Goal: Navigation & Orientation: Find specific page/section

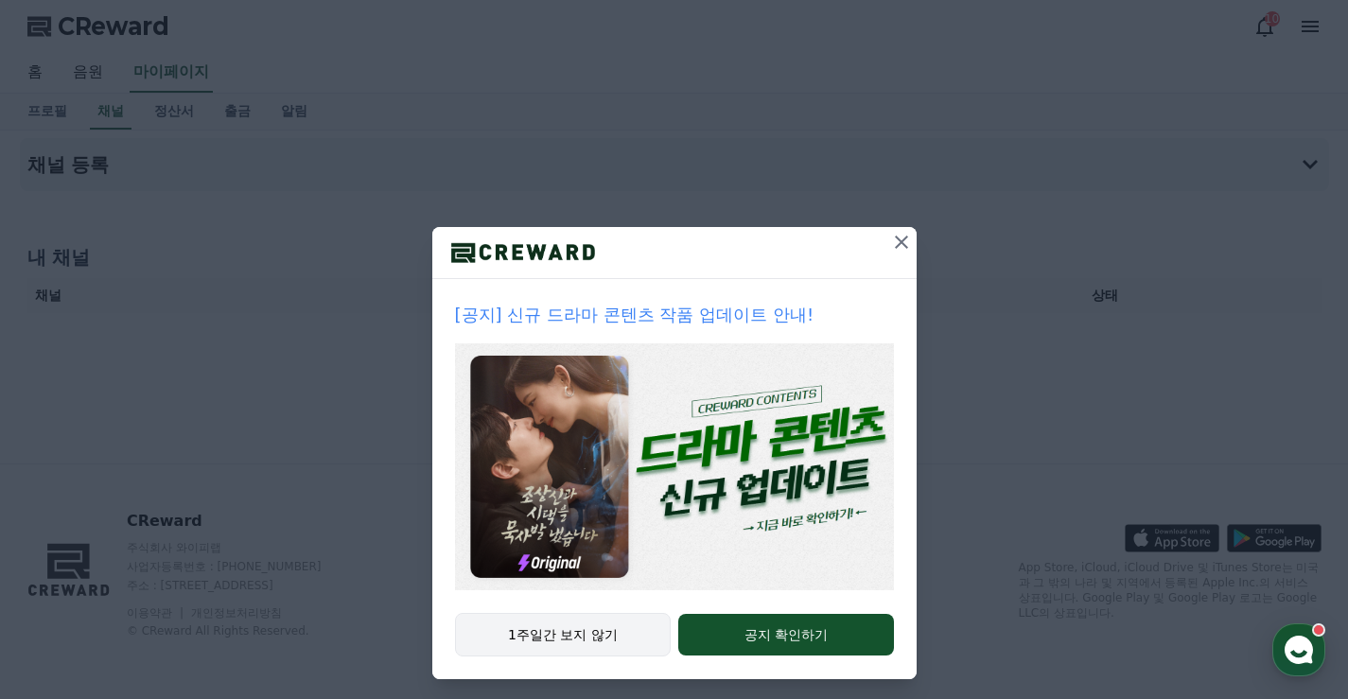
click at [616, 636] on button "1주일간 보지 않기" at bounding box center [563, 635] width 217 height 44
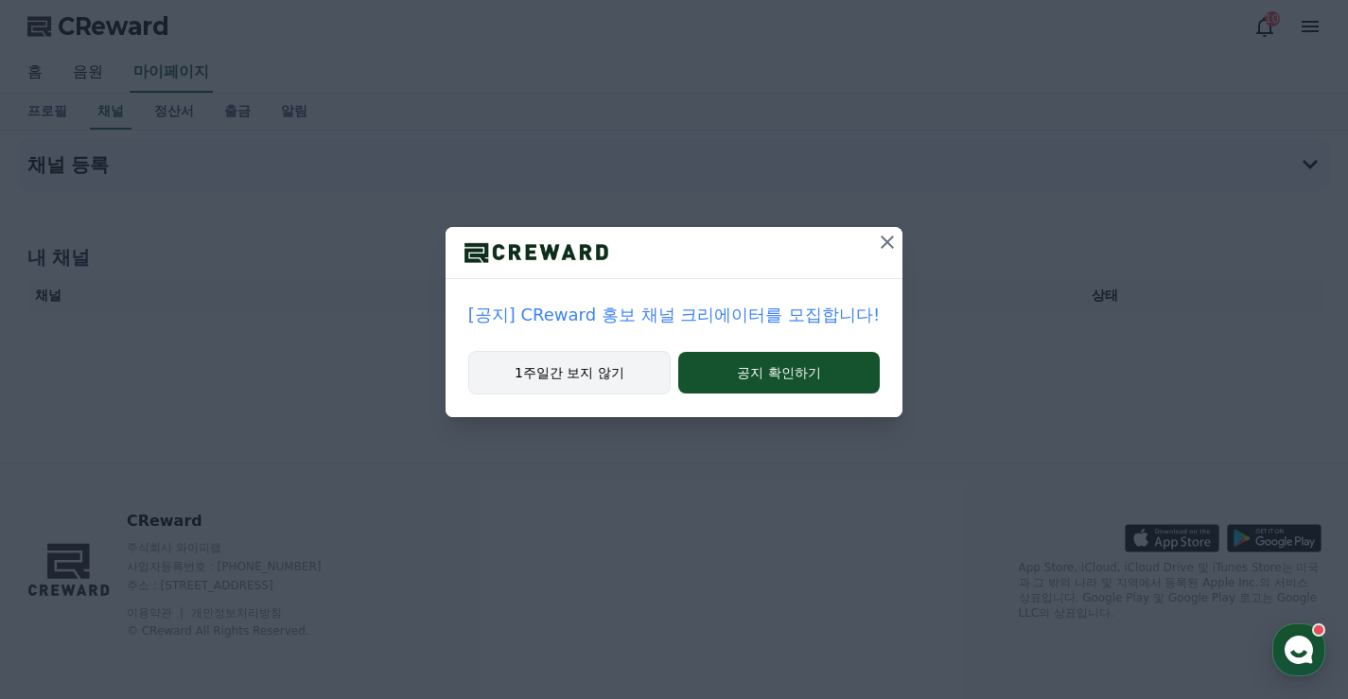
click at [574, 376] on button "1주일간 보지 않기" at bounding box center [569, 373] width 202 height 44
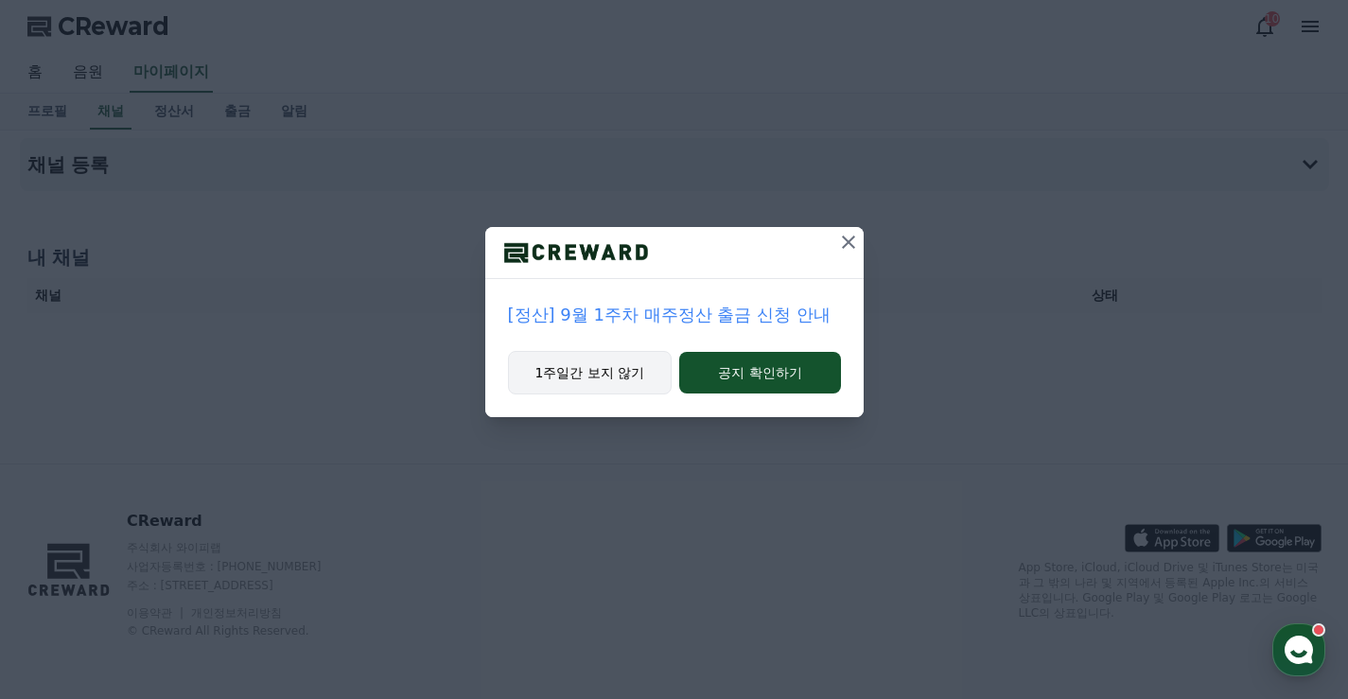
click at [634, 394] on div "1주일간 보지 않기 공지 확인하기" at bounding box center [674, 384] width 378 height 66
click at [623, 378] on button "1주일간 보지 않기" at bounding box center [590, 373] width 165 height 44
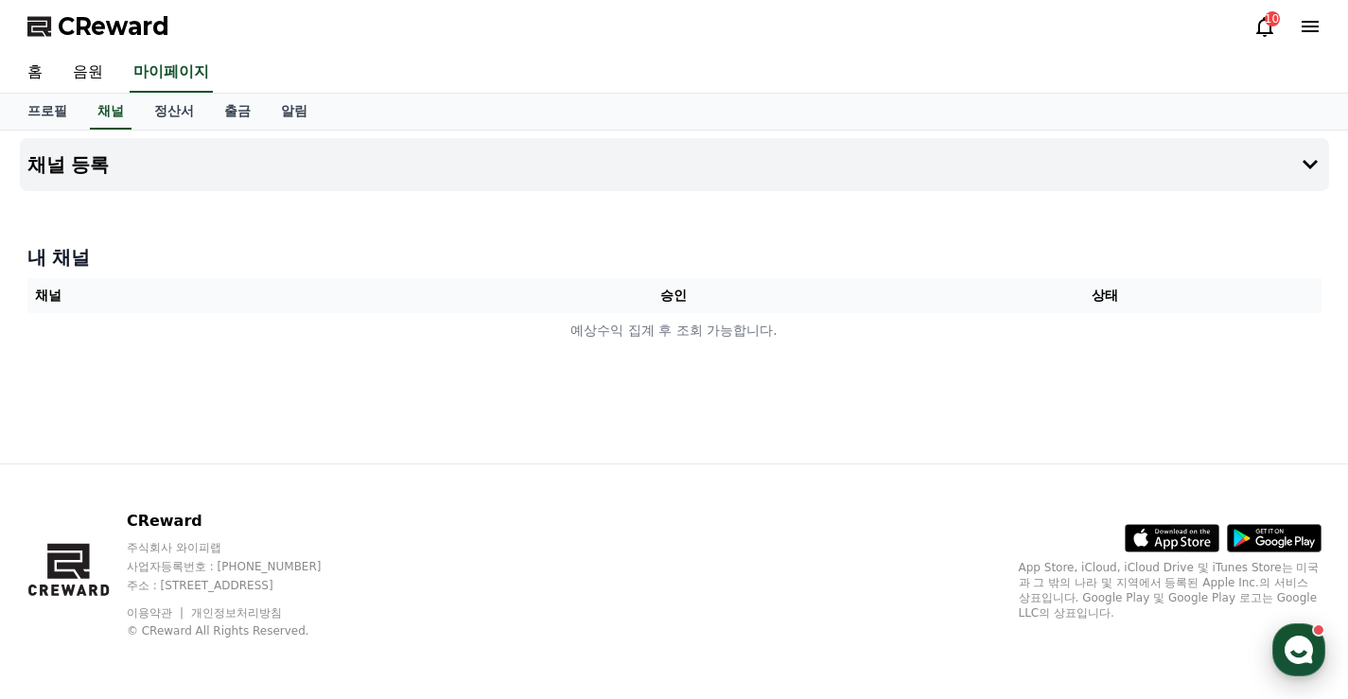
click at [1305, 653] on icon "button" at bounding box center [1299, 650] width 34 height 34
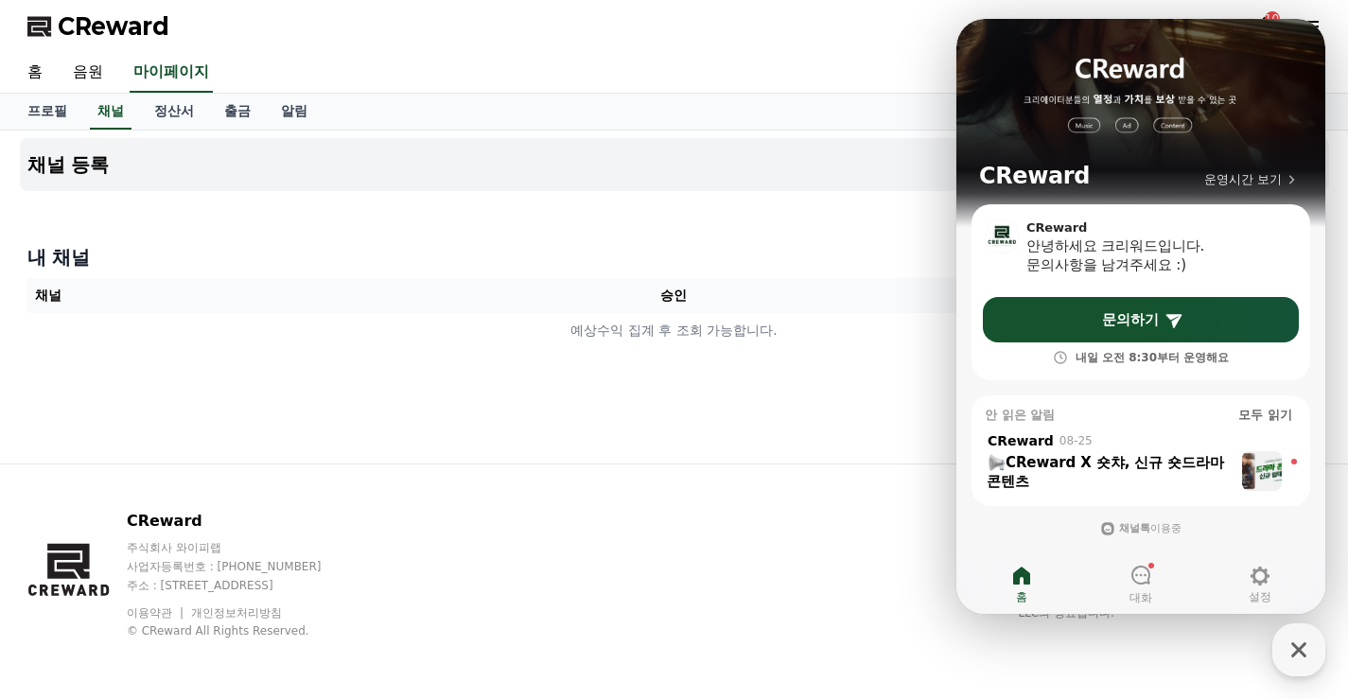
click at [844, 484] on div "CReward 주식회사 와이피랩 사업자등록번호 : [PHONE_NUMBER] 주소 : [STREET_ADDRESS] 이용약관 개인정보처리방침 …" at bounding box center [674, 582] width 1325 height 235
drag, startPoint x: 843, startPoint y: 191, endPoint x: 913, endPoint y: 176, distance: 71.6
click at [848, 188] on div "채널 등록" at bounding box center [674, 172] width 1309 height 68
click at [1285, 59] on div "CReward 운영시간 보기" at bounding box center [1141, 111] width 369 height 185
click at [1292, 652] on icon "button" at bounding box center [1299, 650] width 34 height 34
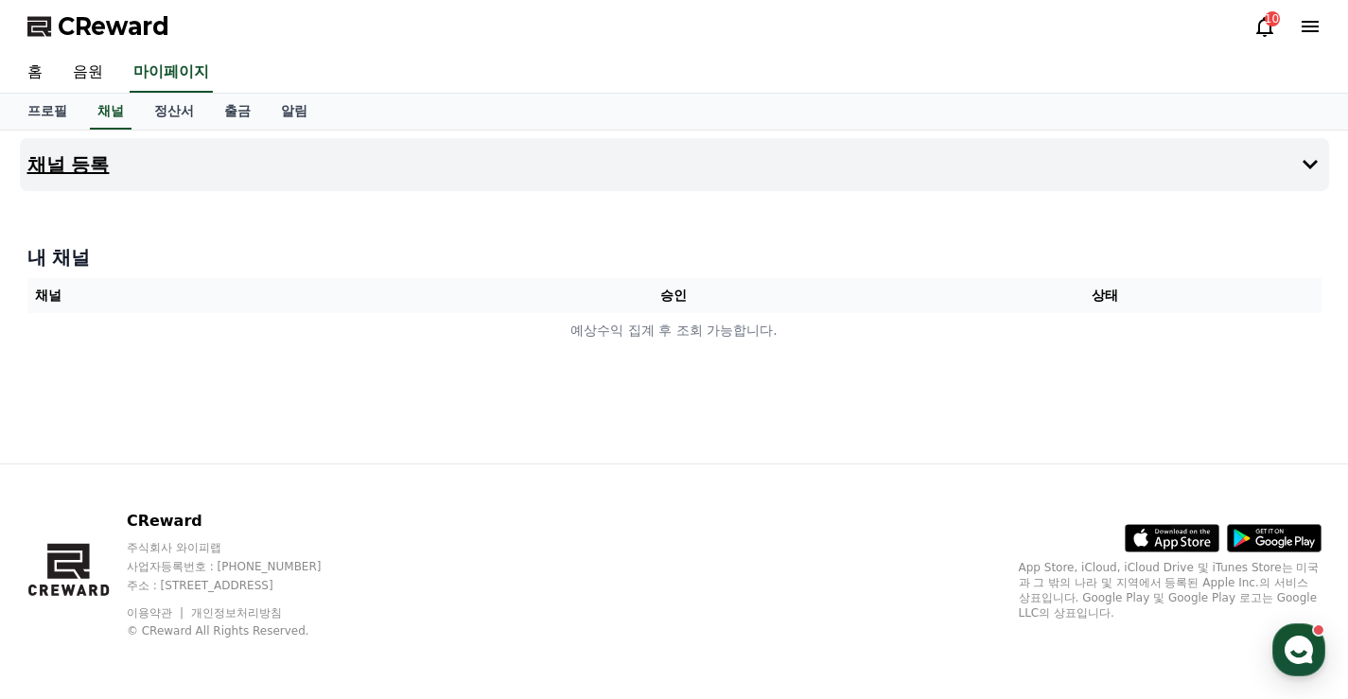
click at [74, 167] on h4 "채널 등록" at bounding box center [68, 164] width 82 height 21
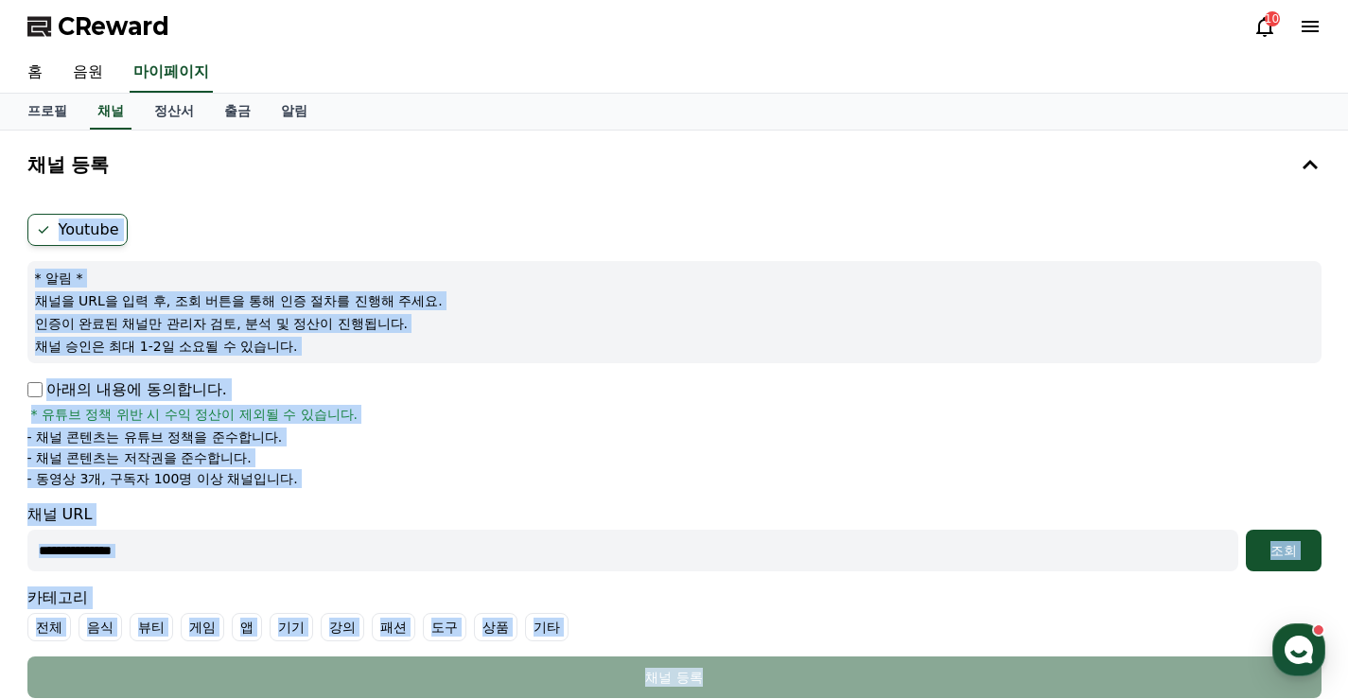
scroll to position [189, 0]
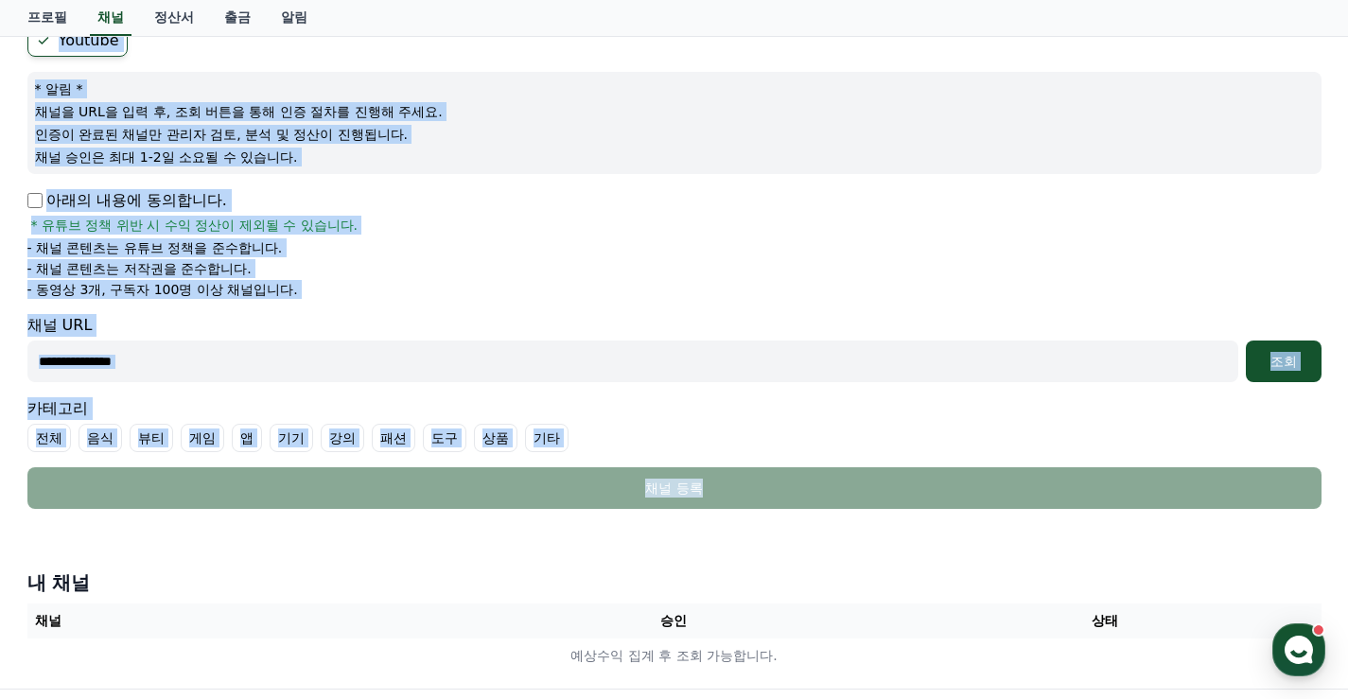
click at [550, 294] on li "- 동영상 3개, 구독자 100명 이상 채널입니다." at bounding box center [674, 289] width 1294 height 19
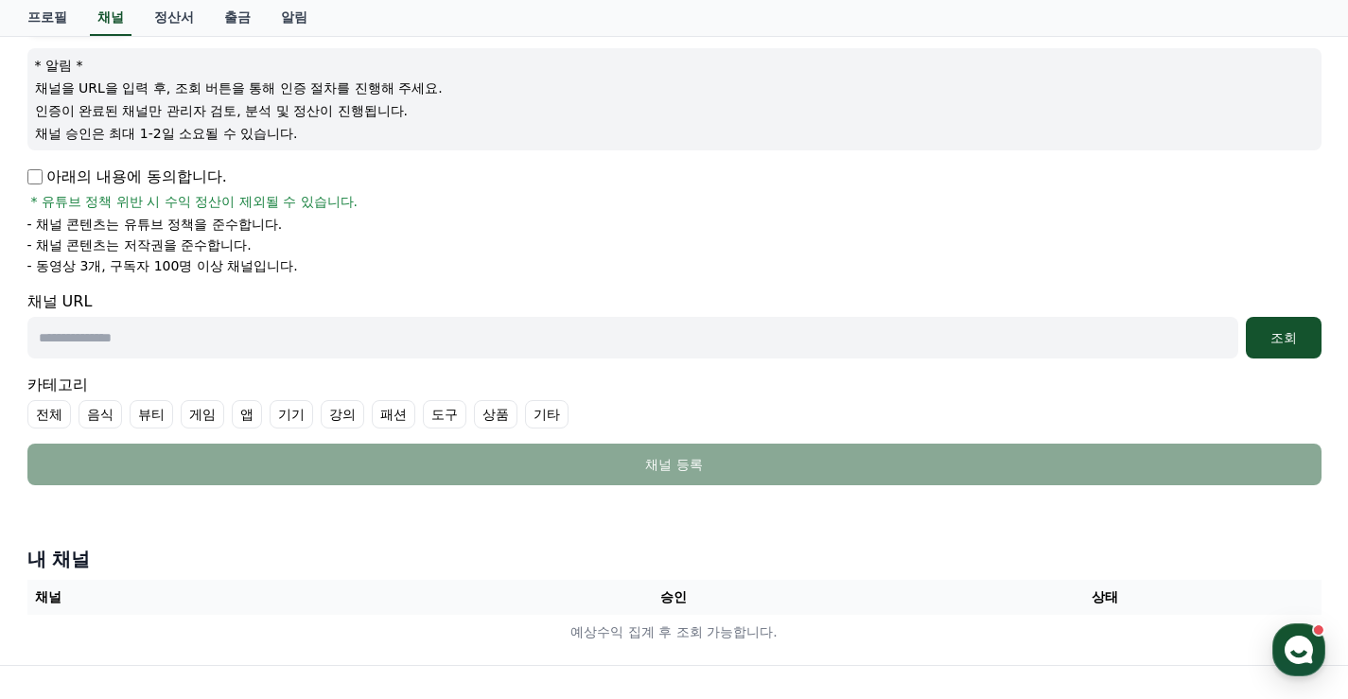
scroll to position [0, 0]
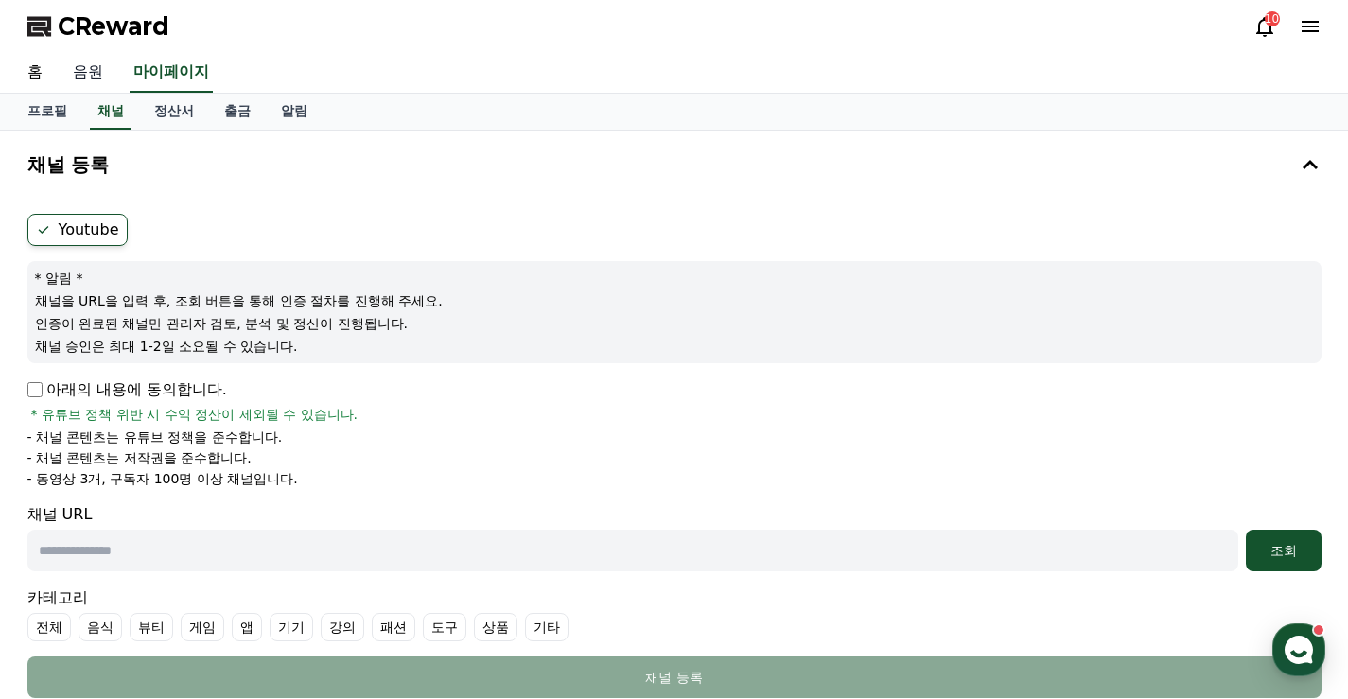
click at [97, 72] on link "음원" at bounding box center [88, 73] width 61 height 40
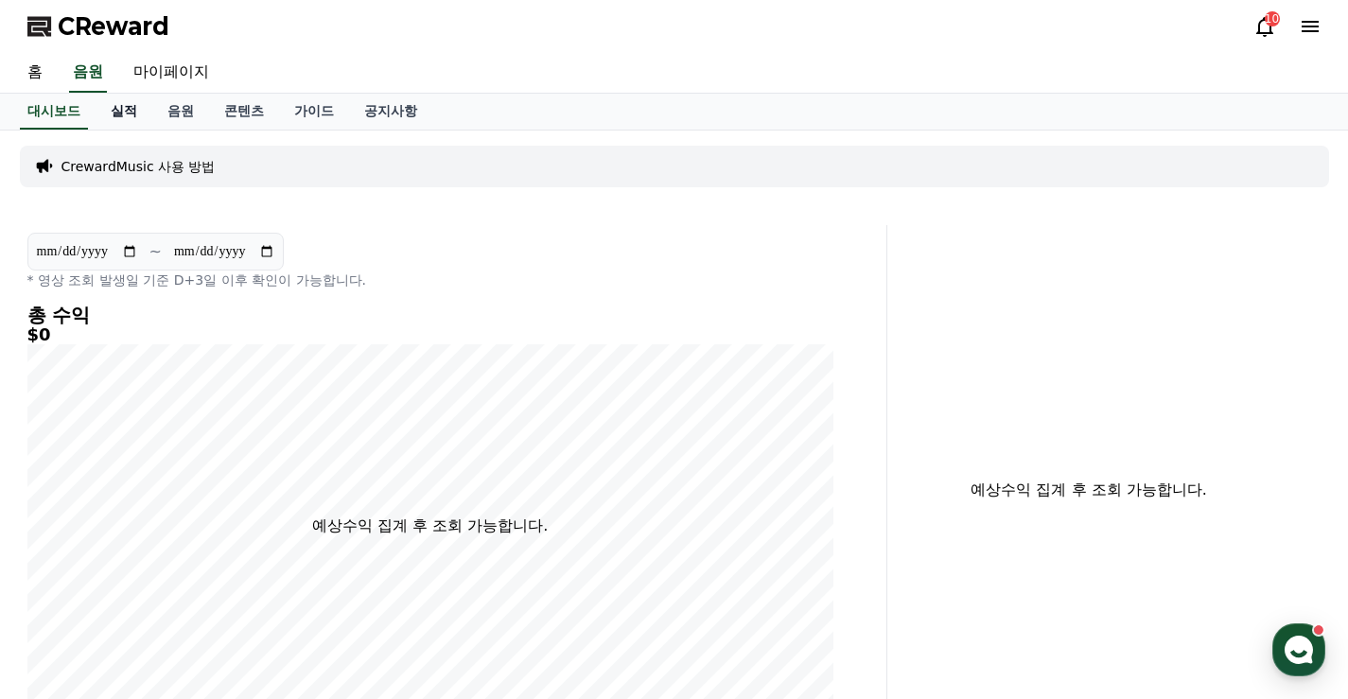
click at [129, 115] on link "실적" at bounding box center [124, 112] width 57 height 36
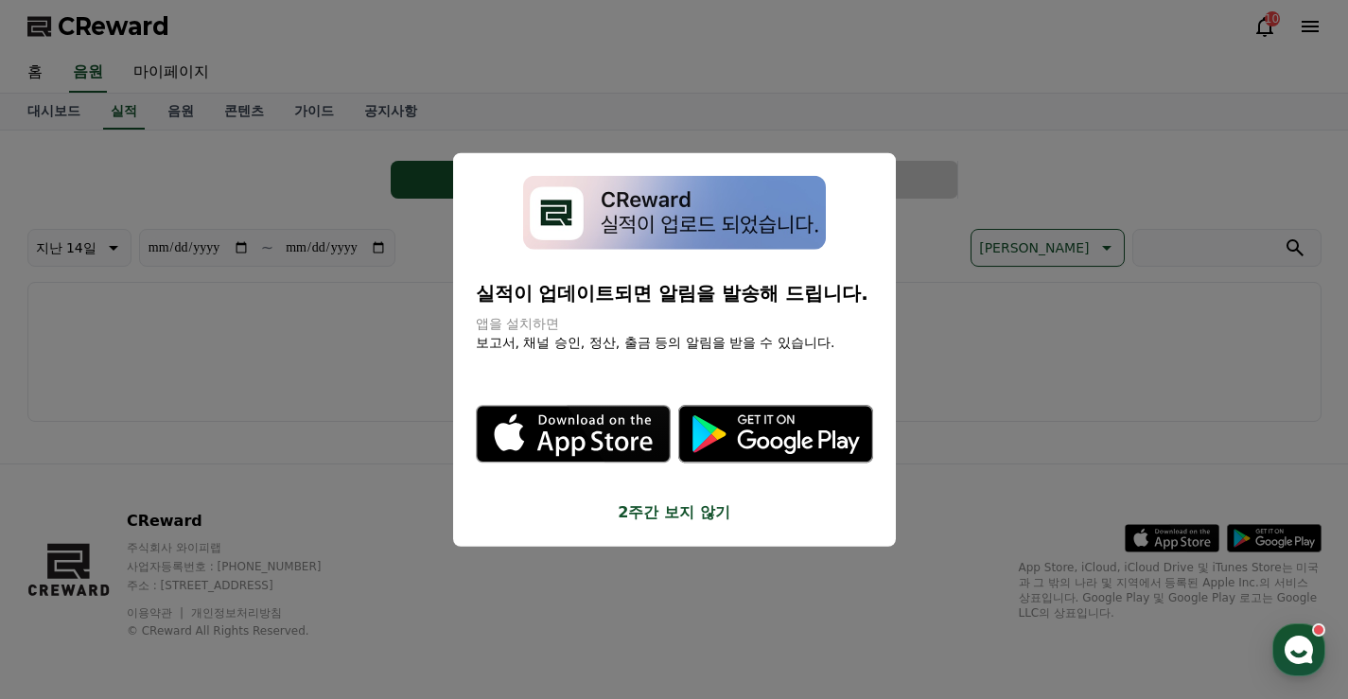
click at [667, 520] on button "2주간 보지 않기" at bounding box center [674, 512] width 397 height 23
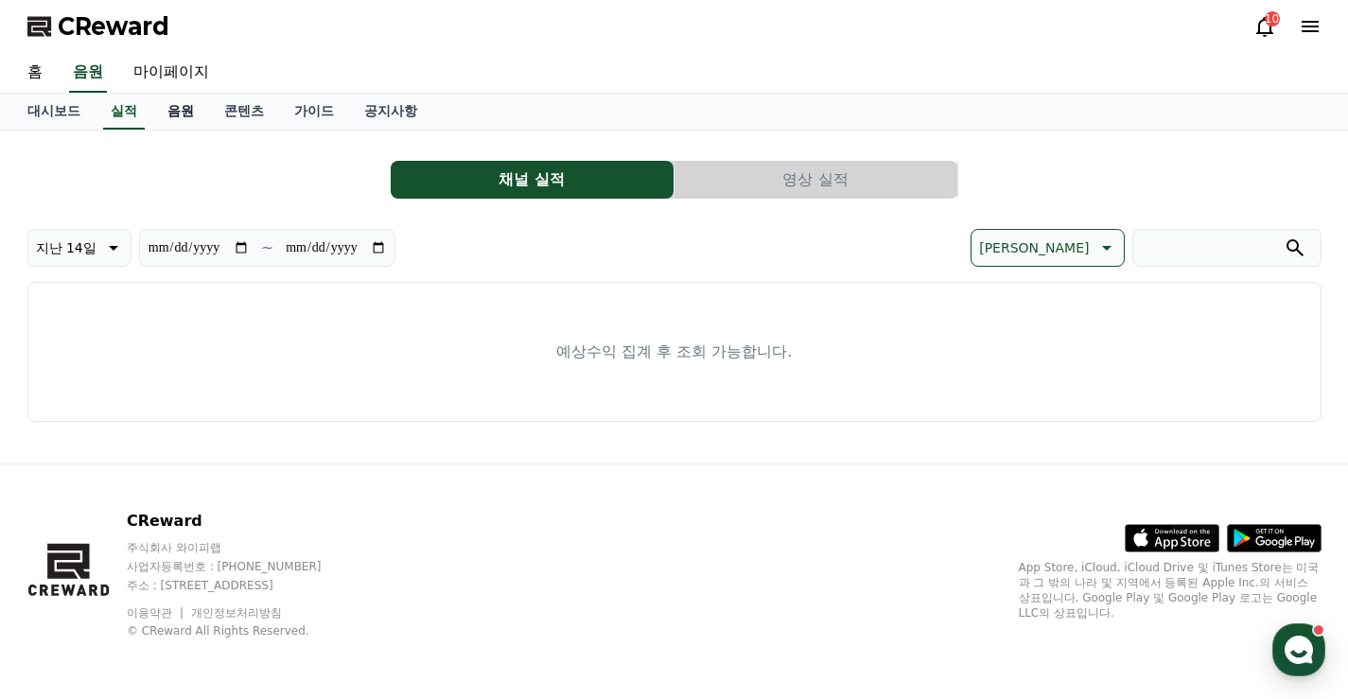
drag, startPoint x: 175, startPoint y: 111, endPoint x: 186, endPoint y: 118, distance: 13.6
click at [176, 113] on link "음원" at bounding box center [180, 112] width 57 height 36
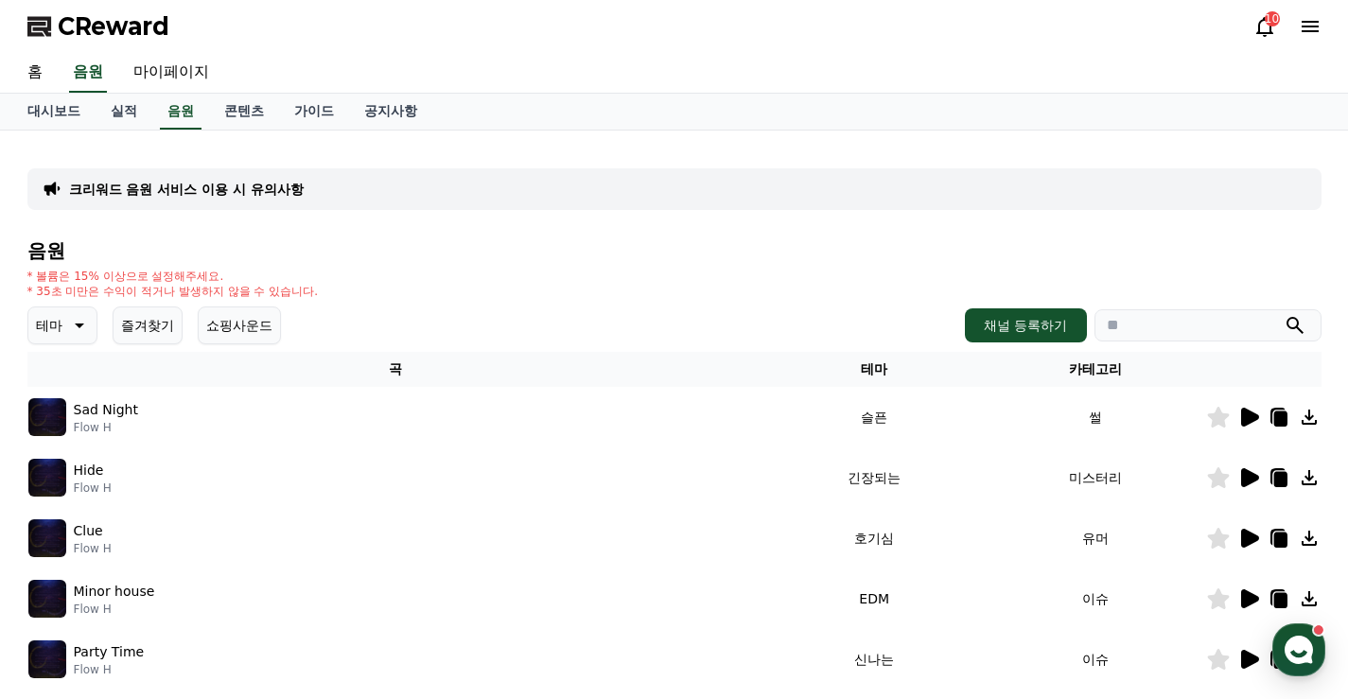
click at [1254, 423] on icon at bounding box center [1249, 417] width 23 height 23
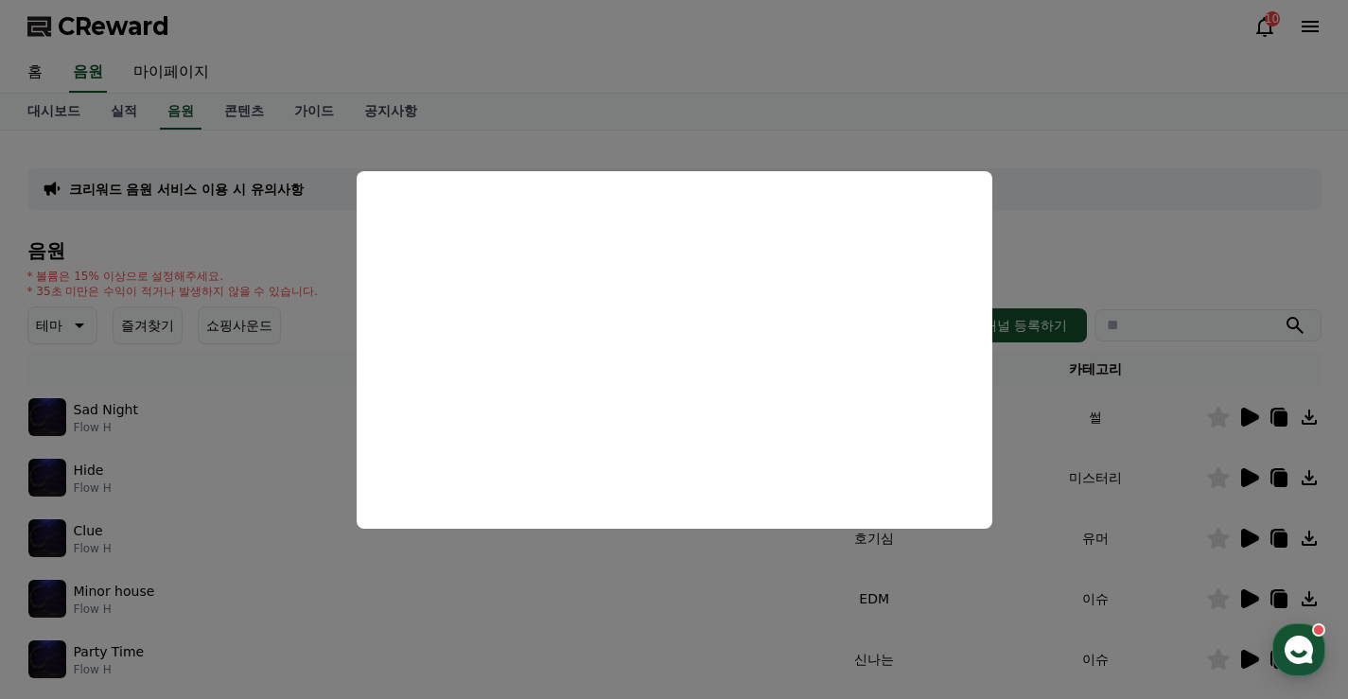
click at [1166, 204] on button "close modal" at bounding box center [674, 349] width 1348 height 699
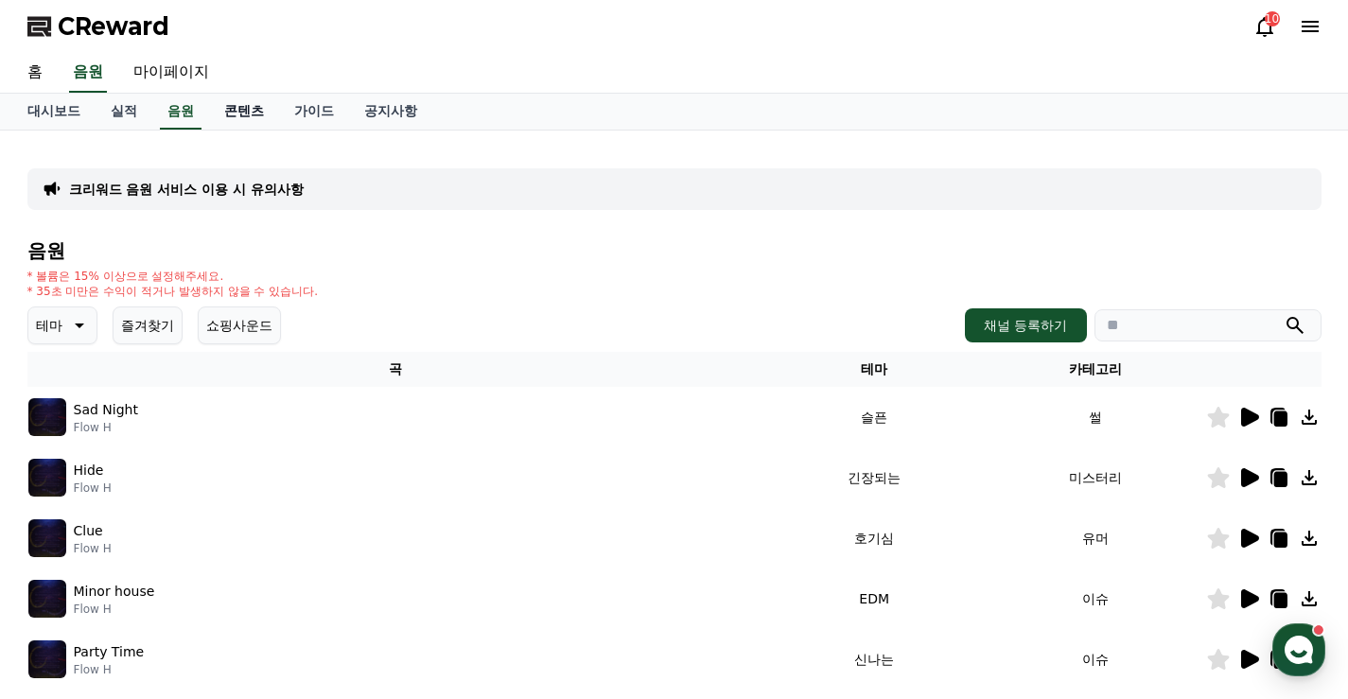
click at [245, 121] on link "콘텐츠" at bounding box center [244, 112] width 70 height 36
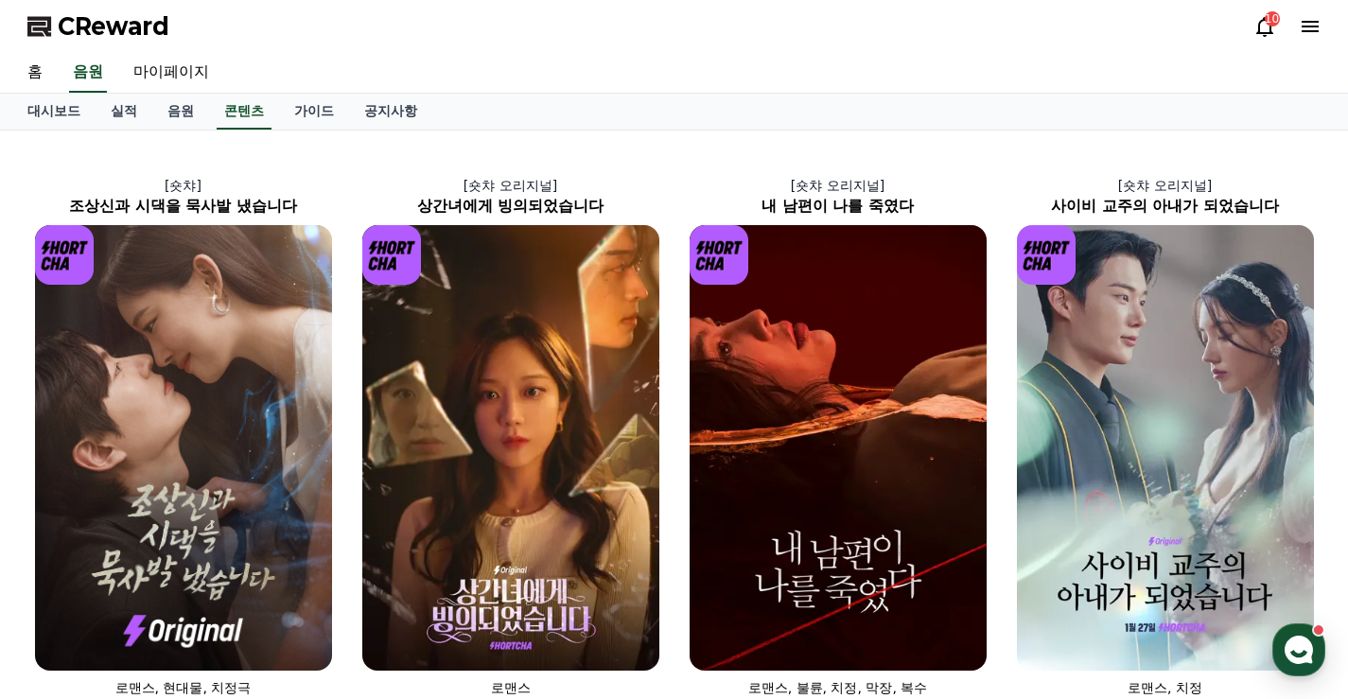
click at [1270, 22] on div "10" at bounding box center [1272, 18] width 15 height 15
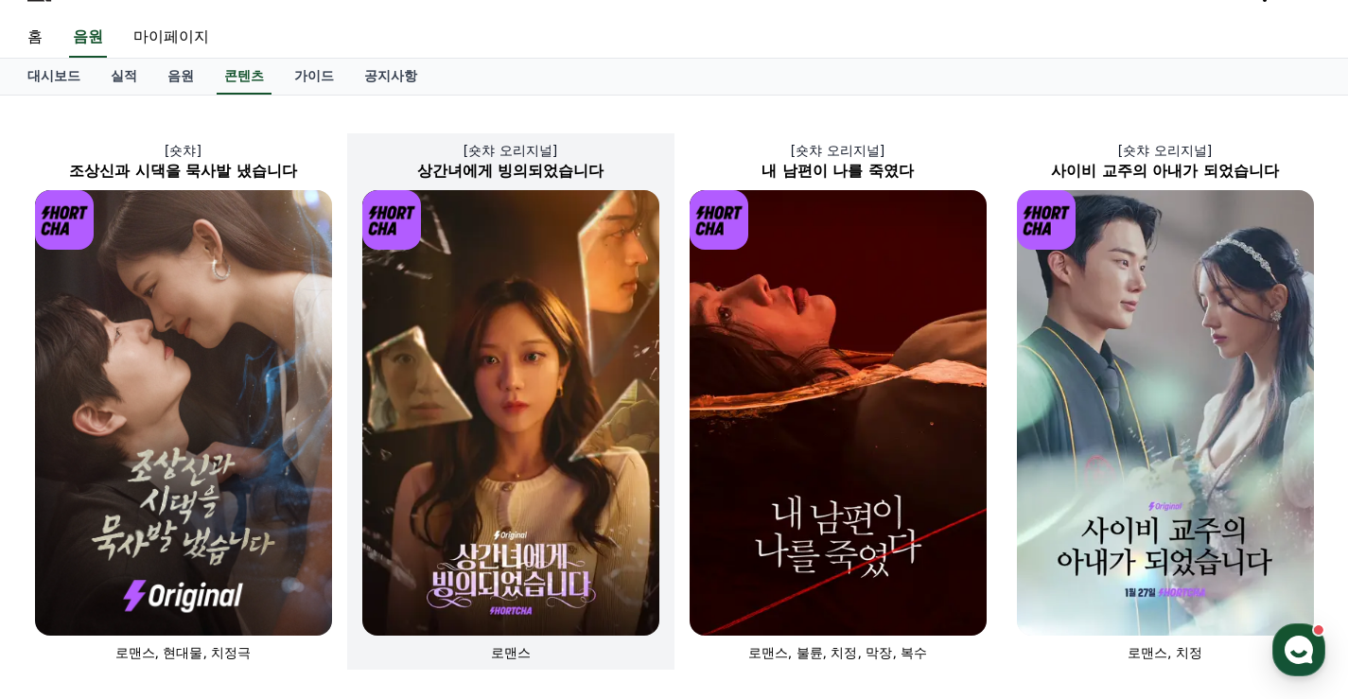
scroll to position [31, 0]
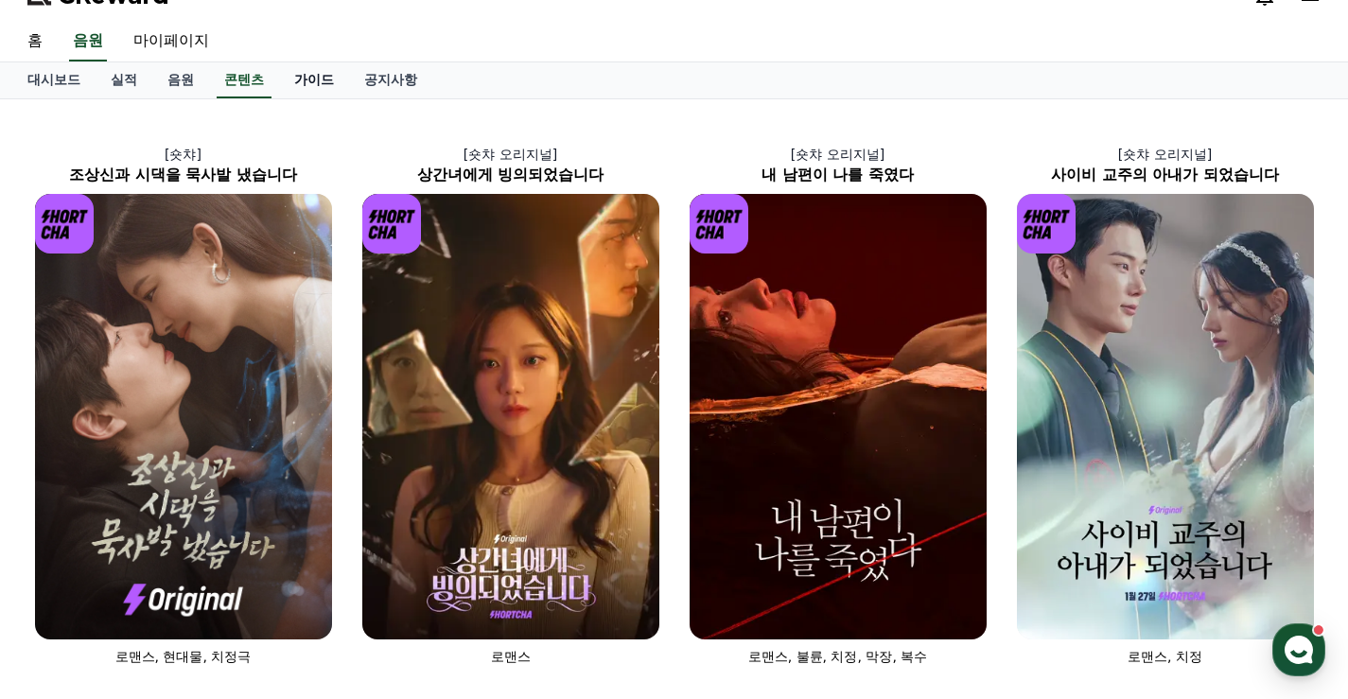
click at [321, 78] on link "가이드" at bounding box center [314, 80] width 70 height 36
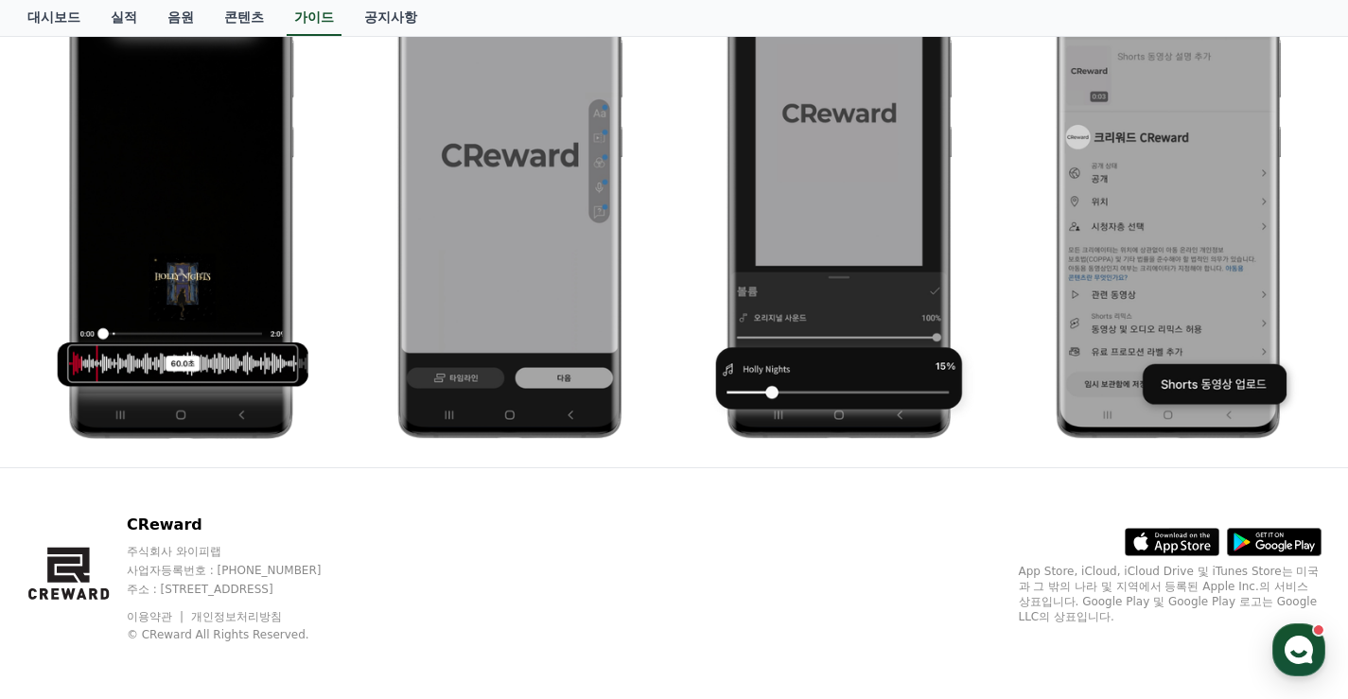
scroll to position [1050, 0]
